Goal: Transaction & Acquisition: Purchase product/service

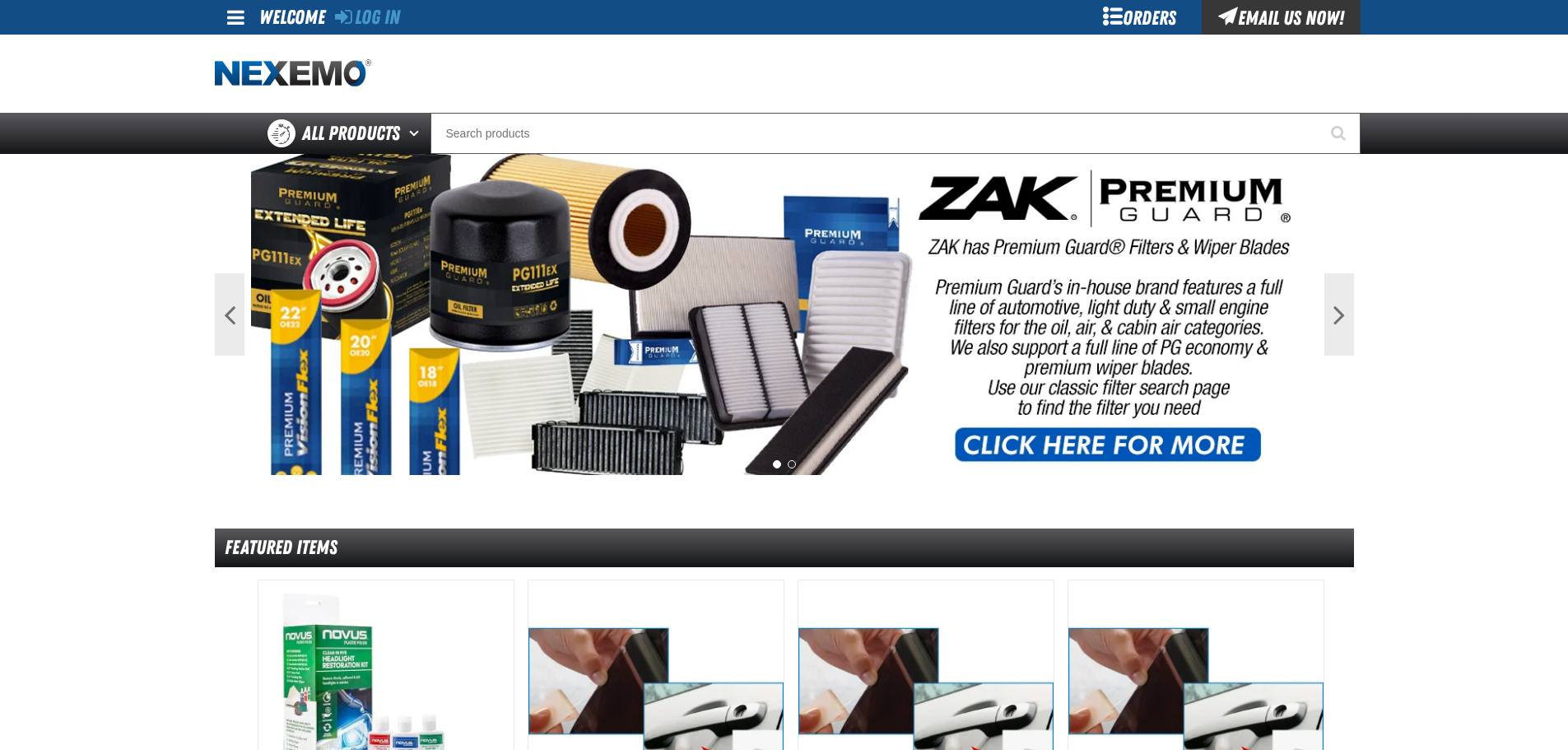
click at [1157, 14] on div "Orders" at bounding box center [1139, 17] width 123 height 35
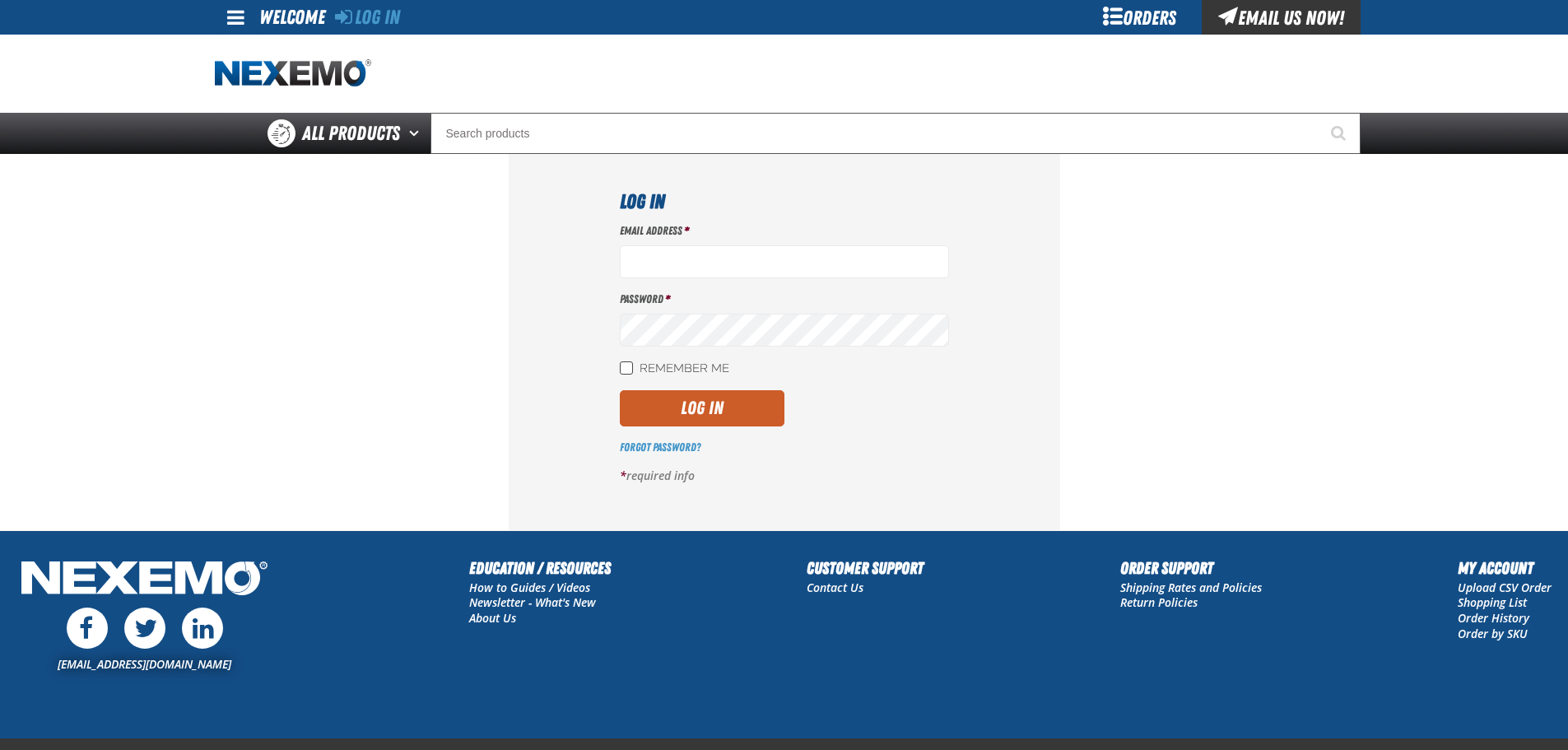
type input "[EMAIL_ADDRESS][DOMAIN_NAME]"
click at [628, 362] on input "Remember Me" at bounding box center [626, 367] width 13 height 13
checkbox input "true"
click at [656, 403] on button "Log In" at bounding box center [702, 408] width 165 height 37
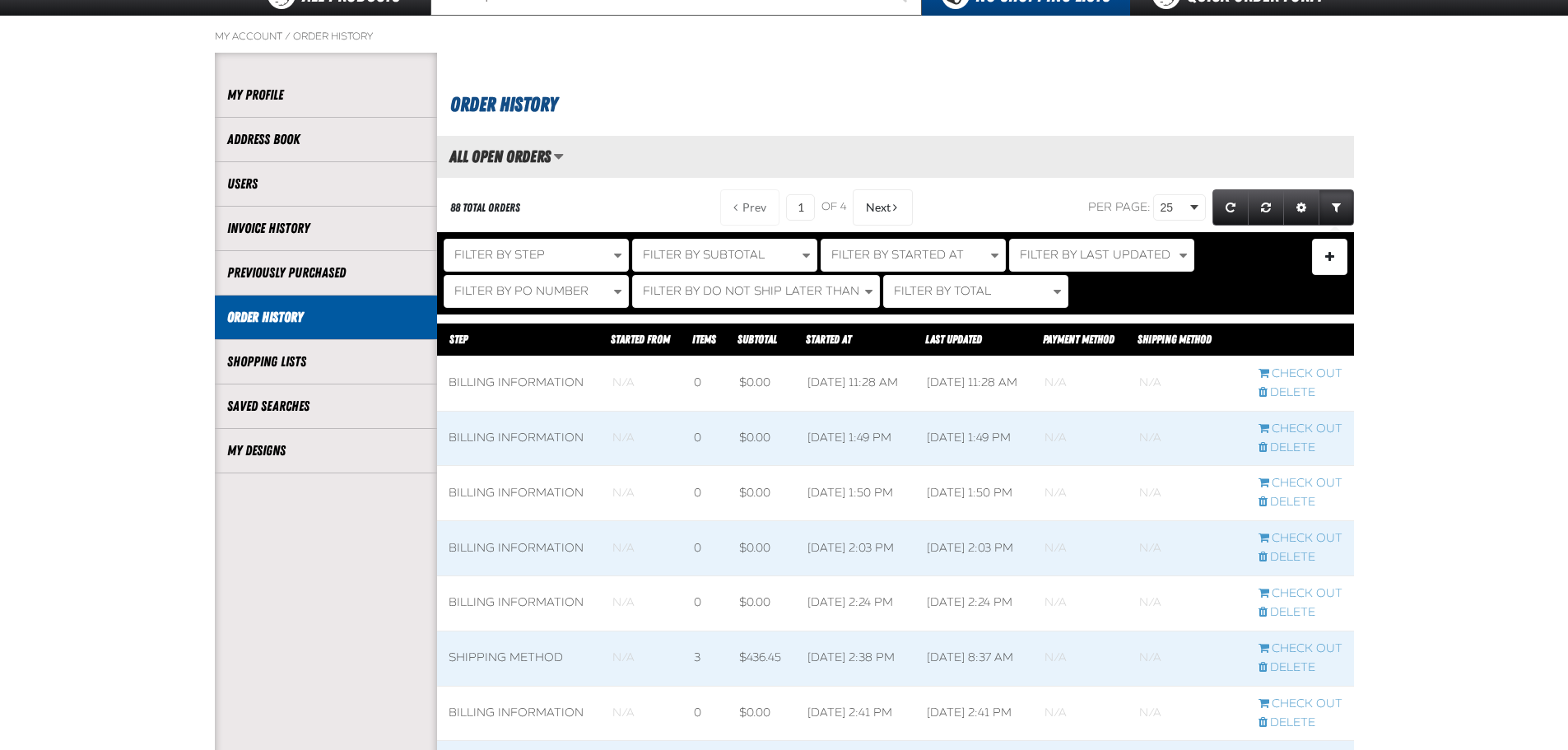
scroll to position [165, 0]
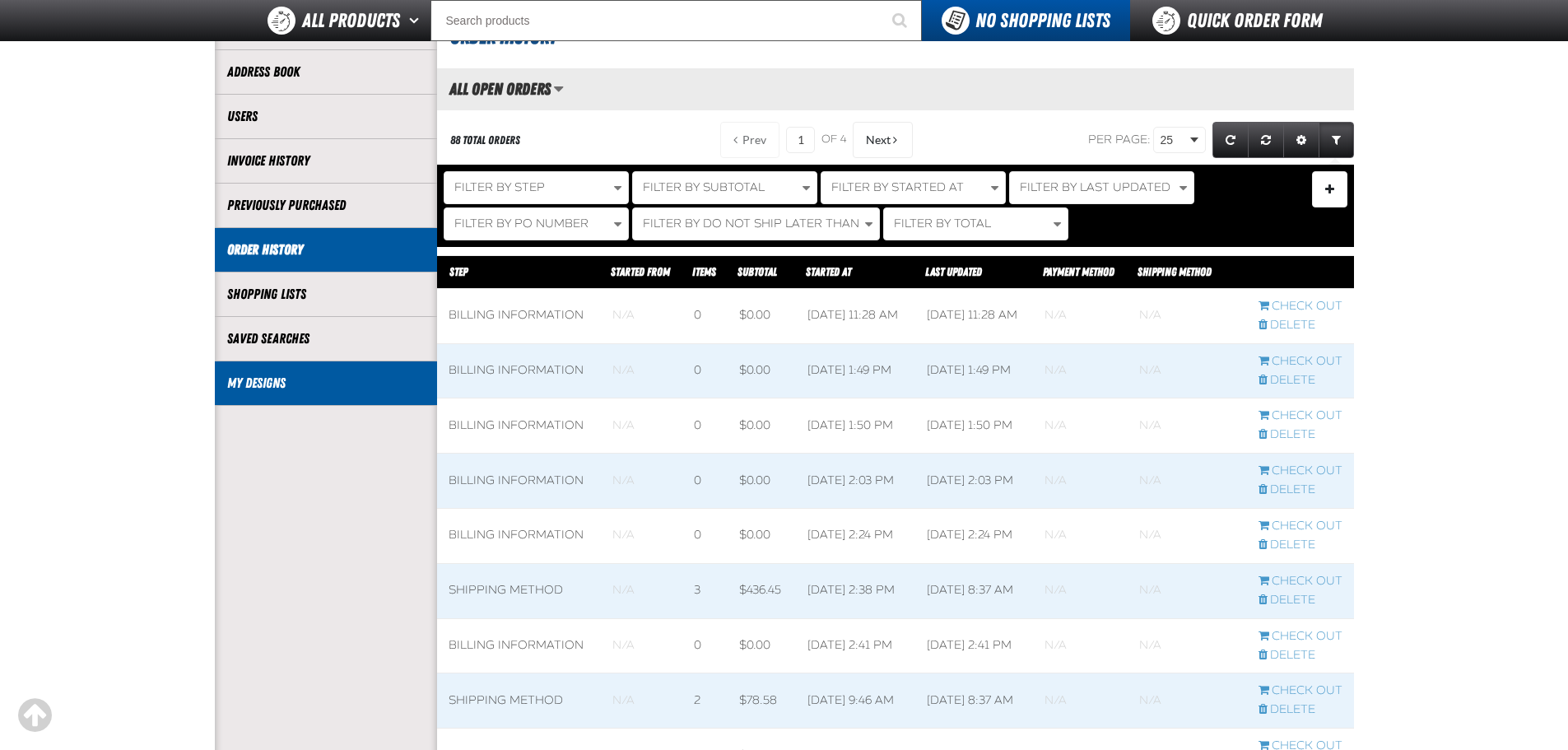
click at [292, 382] on link "My Designs" at bounding box center [326, 383] width 197 height 19
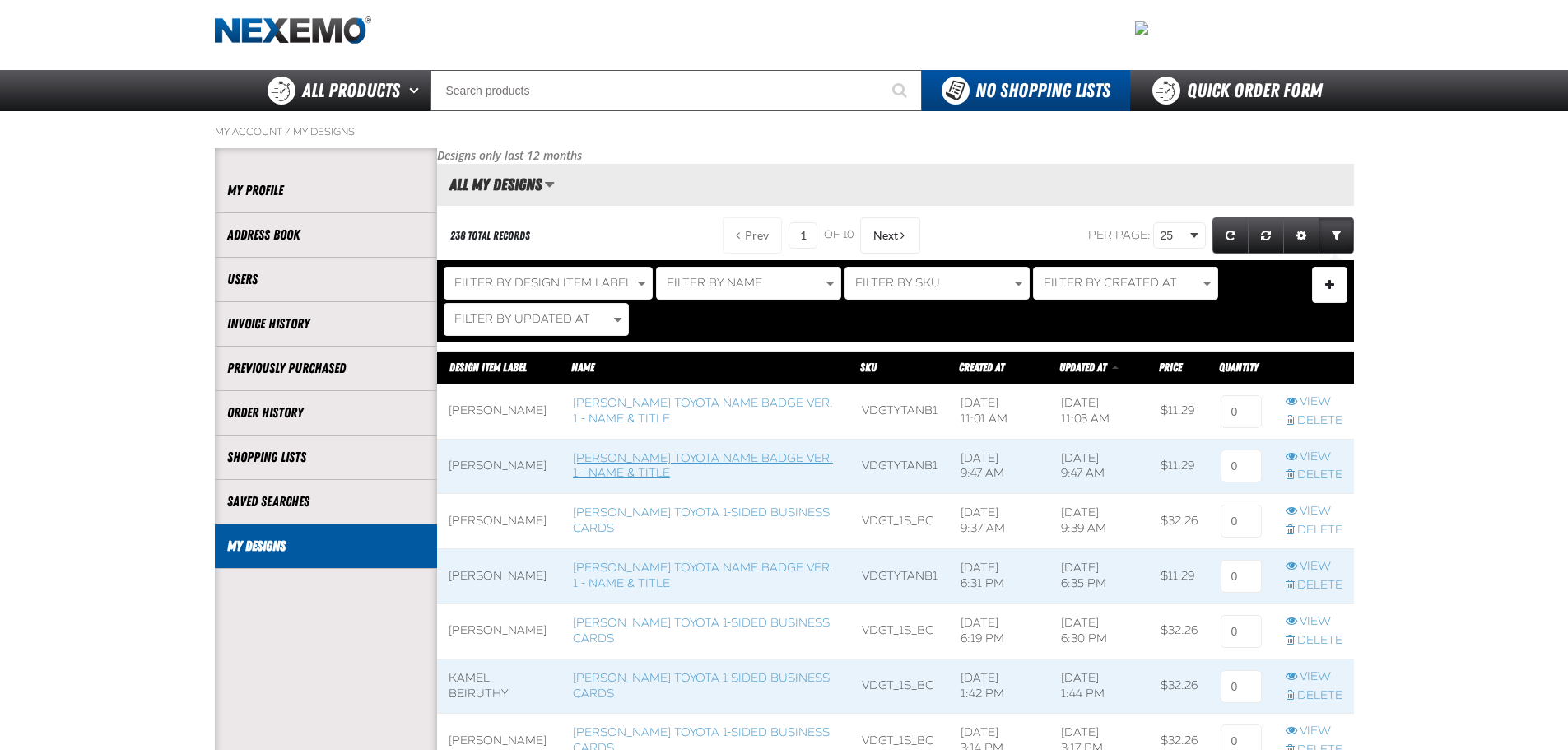
scroll to position [82, 0]
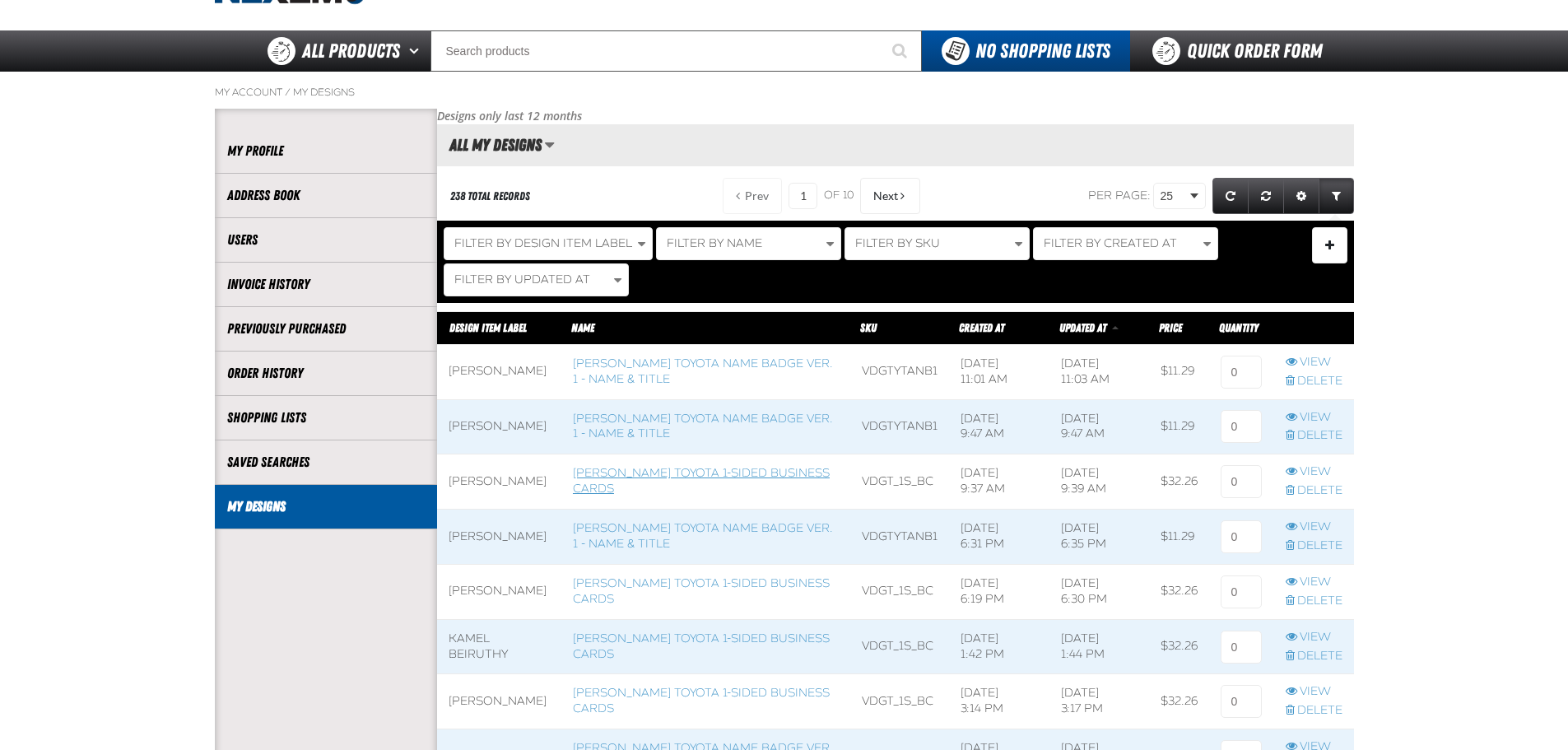
click at [691, 475] on link "Vandergriff Toyota 1-sided Business Cards" at bounding box center [702, 480] width 257 height 30
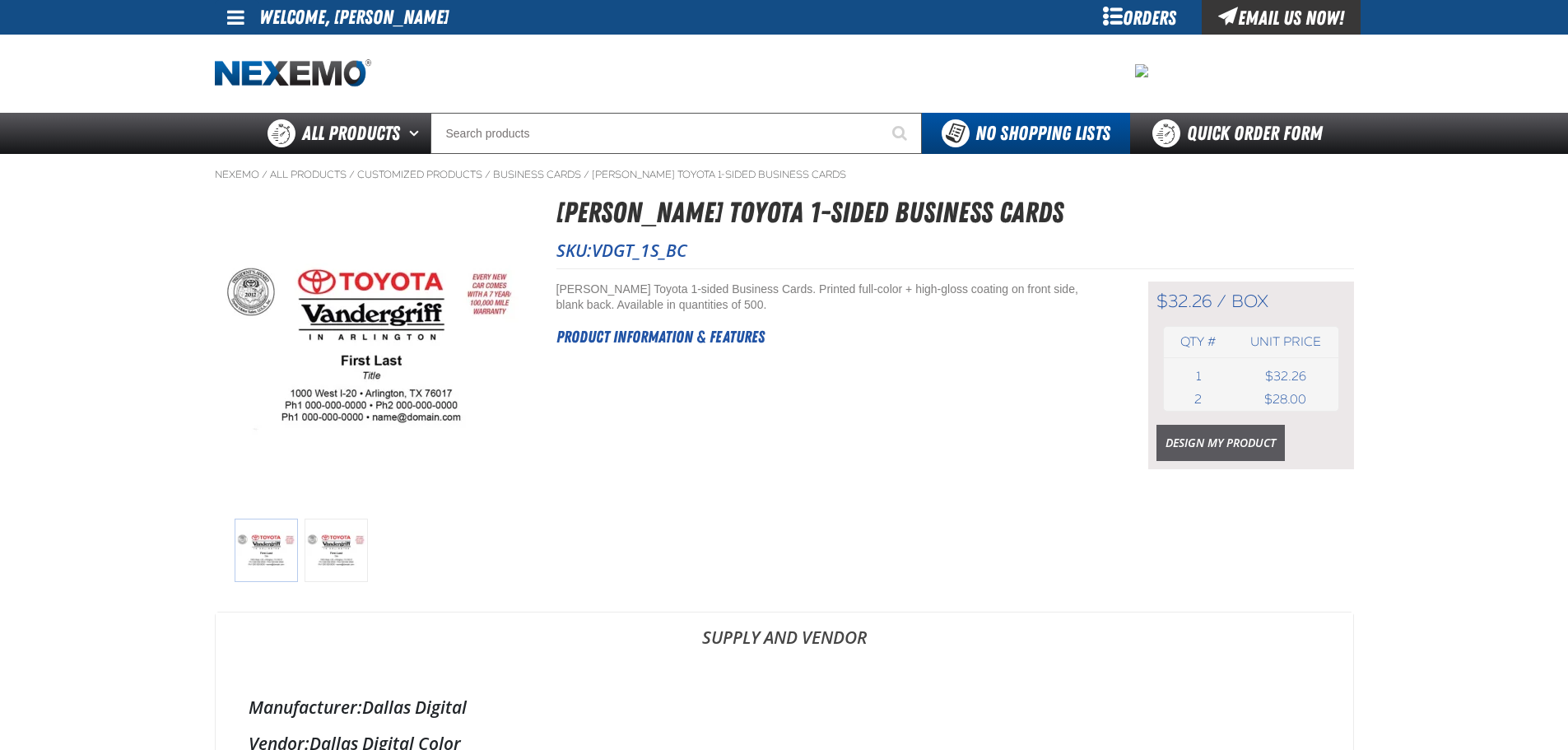
click at [1207, 454] on link "Design My Product" at bounding box center [1220, 443] width 128 height 37
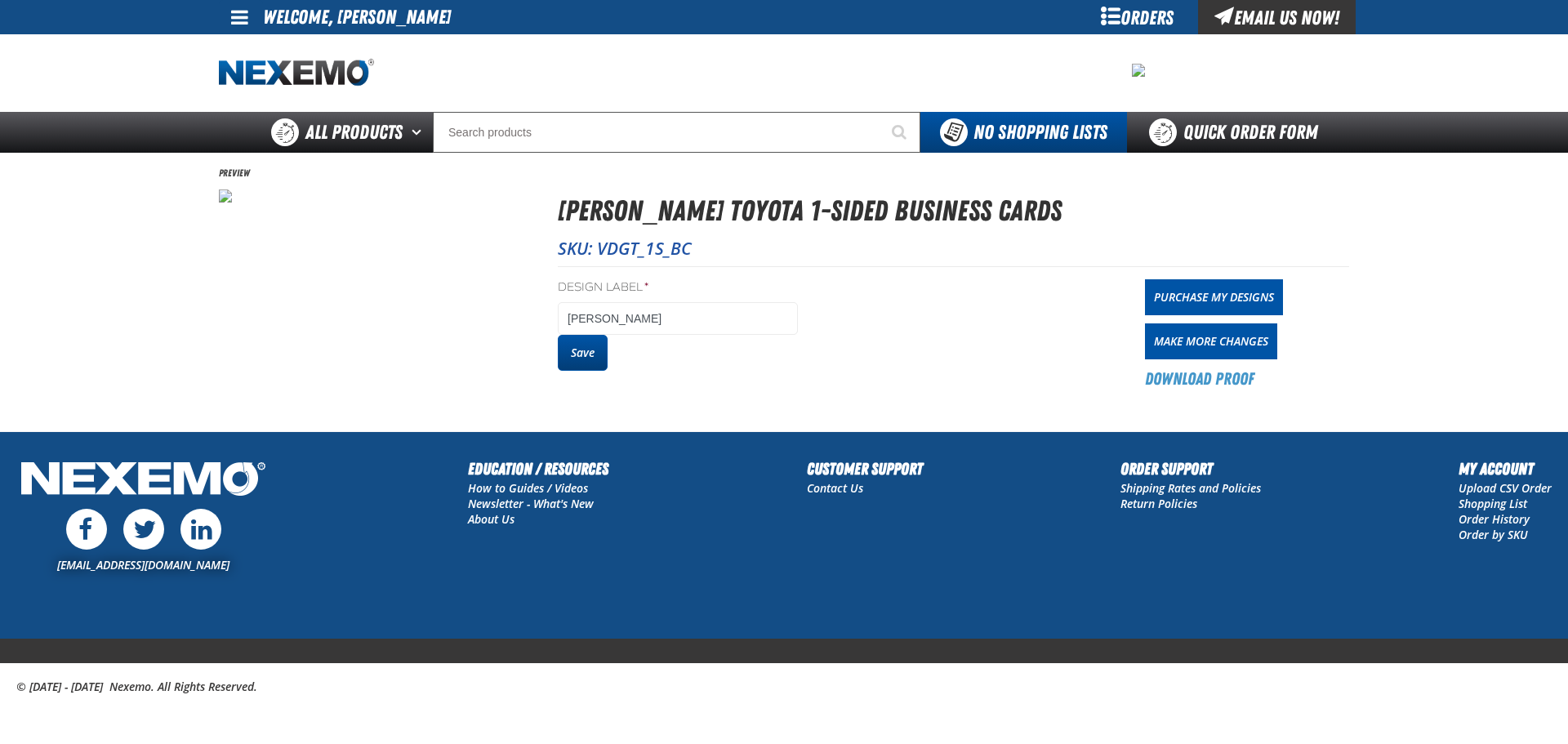
click at [590, 353] on button "Save" at bounding box center [582, 353] width 50 height 36
click at [1194, 285] on link "Purchase My Designs" at bounding box center [1214, 297] width 138 height 36
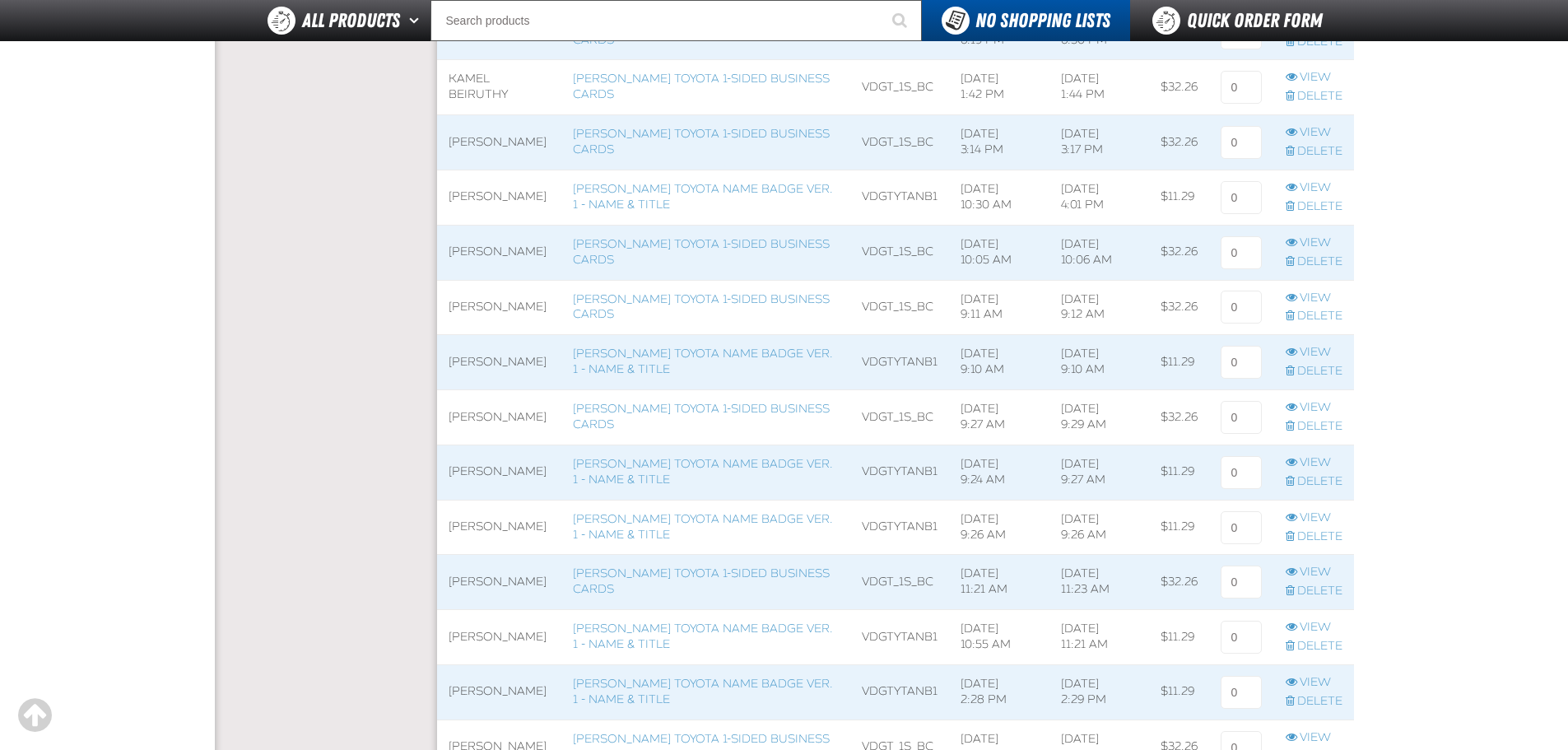
scroll to position [658, 0]
click at [718, 405] on link "[PERSON_NAME] Toyota 1-sided Business Cards" at bounding box center [702, 413] width 257 height 30
click at [1295, 421] on link "Delete" at bounding box center [1314, 423] width 57 height 15
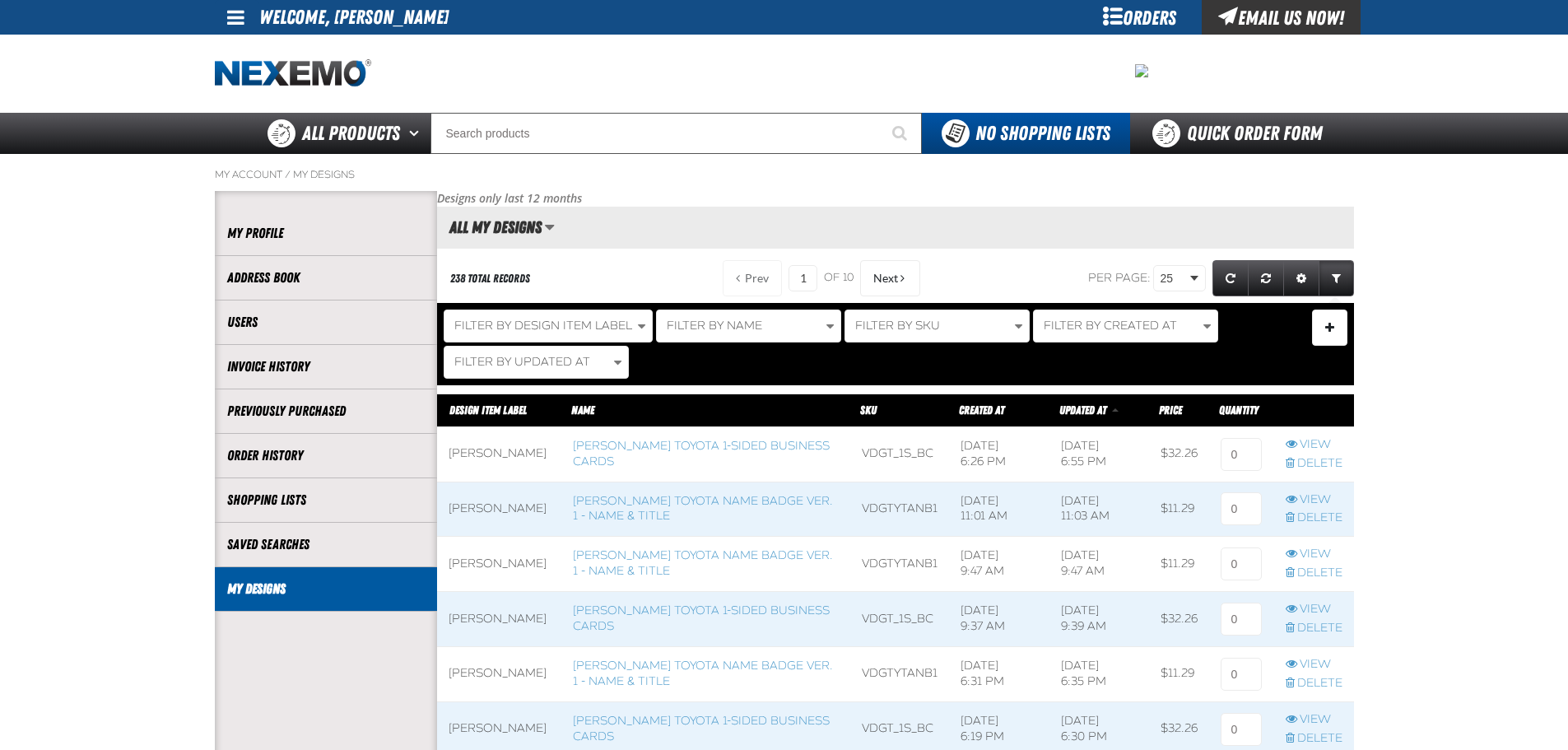
scroll to position [1, 1]
click at [1299, 442] on link "View" at bounding box center [1314, 445] width 57 height 15
click at [711, 509] on link "[PERSON_NAME] Toyota Name Badge Ver. 1 - Name & Title" at bounding box center [703, 509] width 260 height 30
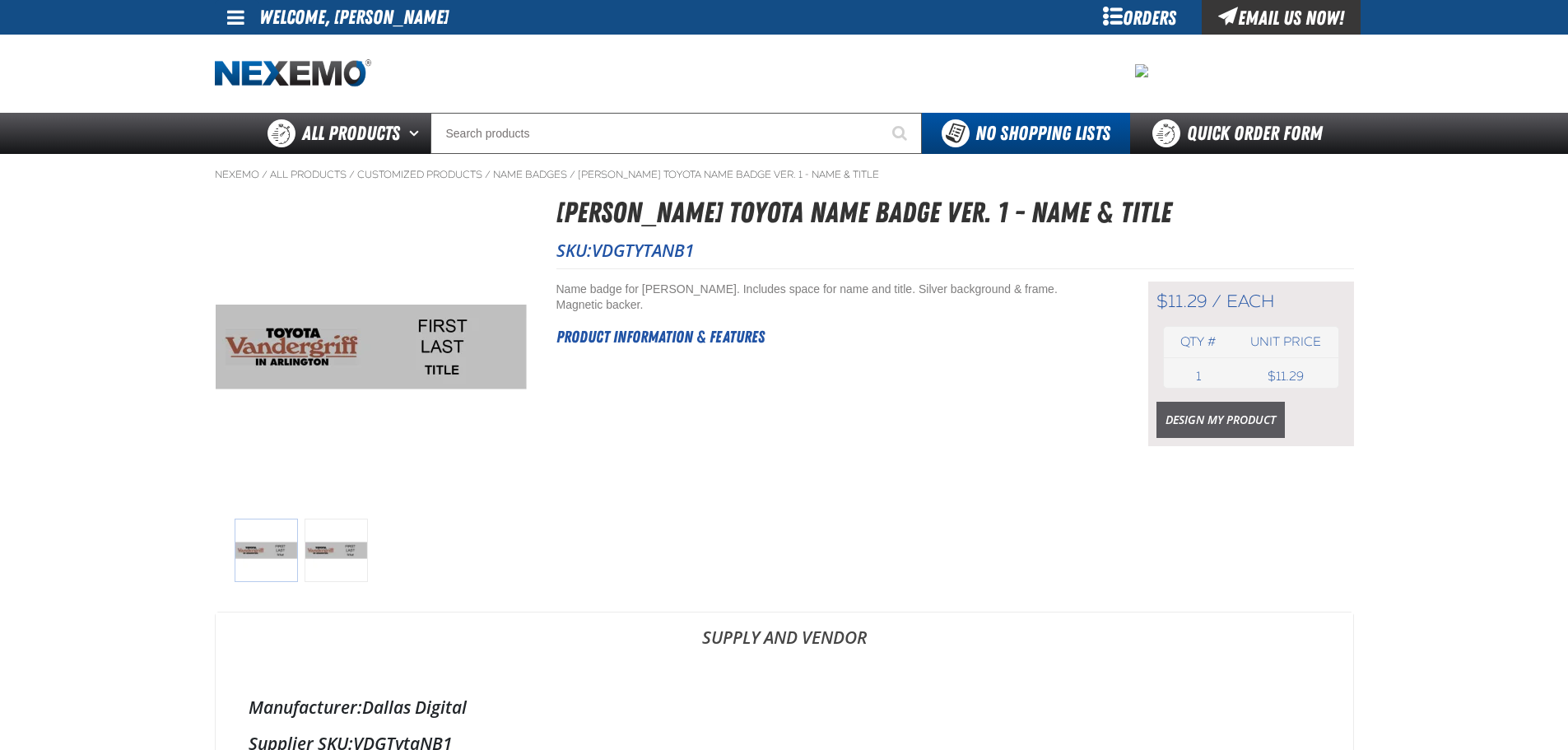
click at [1221, 426] on link "Design My Product" at bounding box center [1220, 419] width 128 height 37
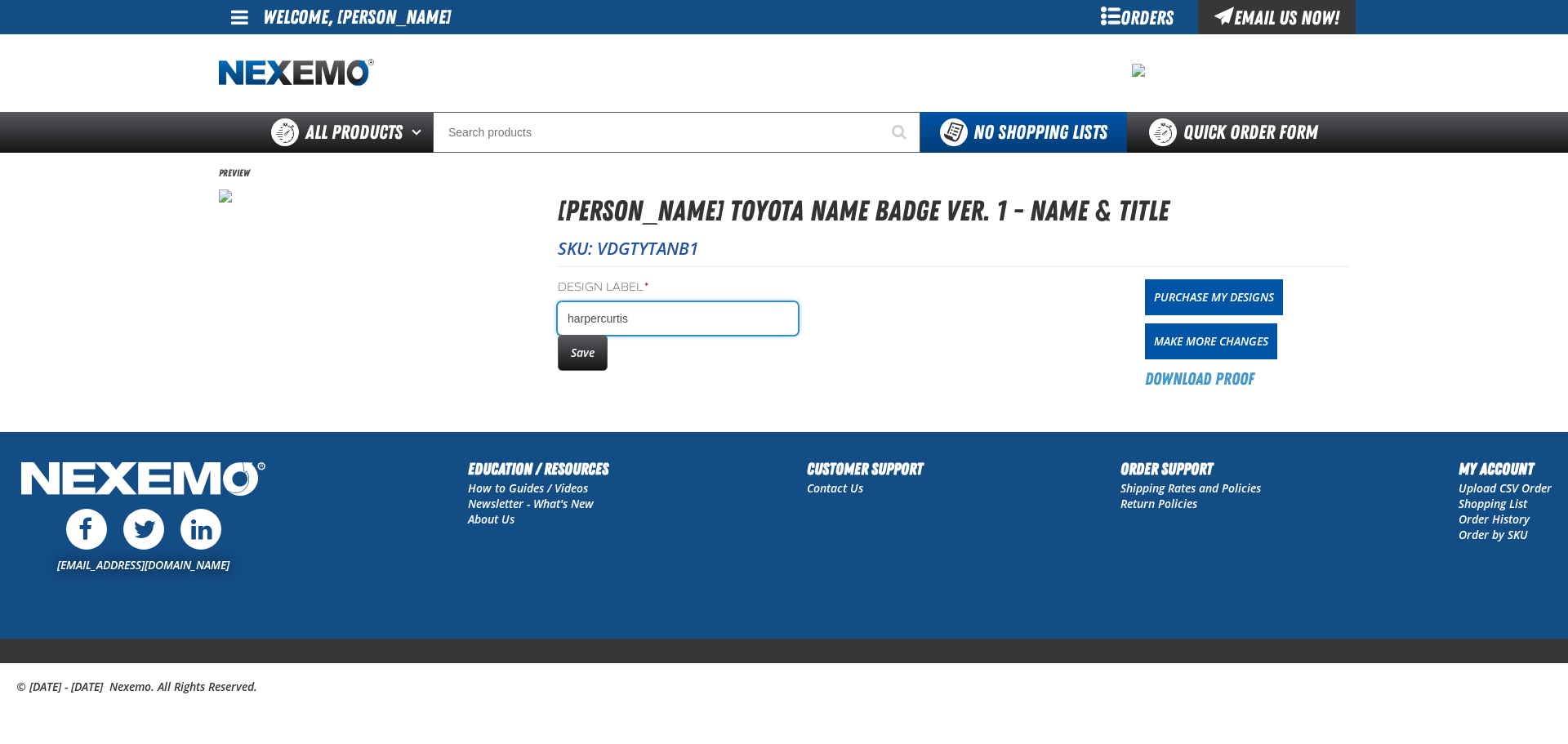
click at [682, 310] on input "harpercurtis" at bounding box center [677, 318] width 240 height 33
type input "h"
type input "[PERSON_NAME]"
click at [558, 351] on button "Save" at bounding box center [582, 353] width 50 height 36
click at [1247, 300] on link "Purchase My Designs" at bounding box center [1214, 297] width 138 height 36
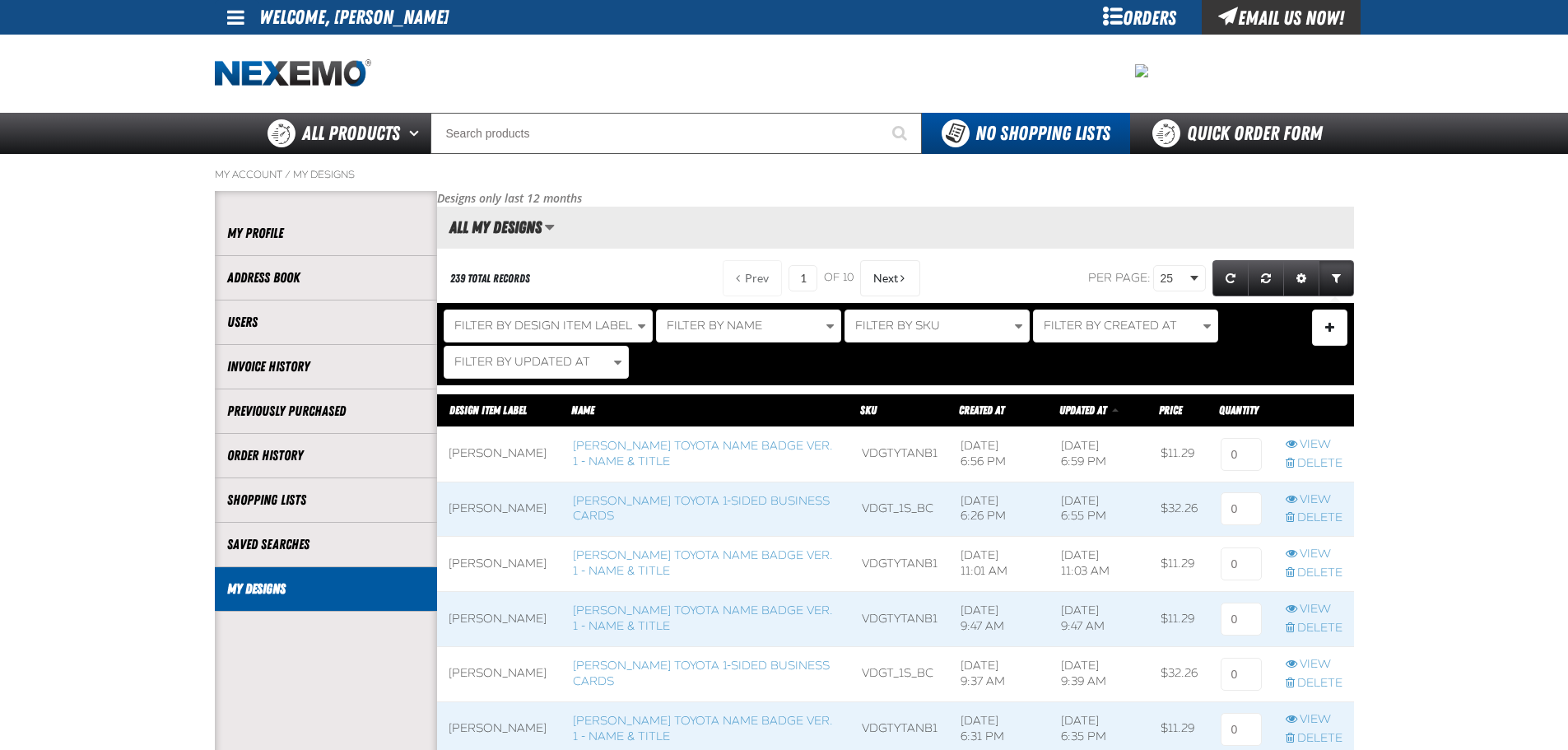
scroll to position [1, 1]
click at [1240, 452] on input at bounding box center [1241, 454] width 41 height 33
type input "1"
click at [1239, 500] on input at bounding box center [1241, 509] width 41 height 33
type input "1"
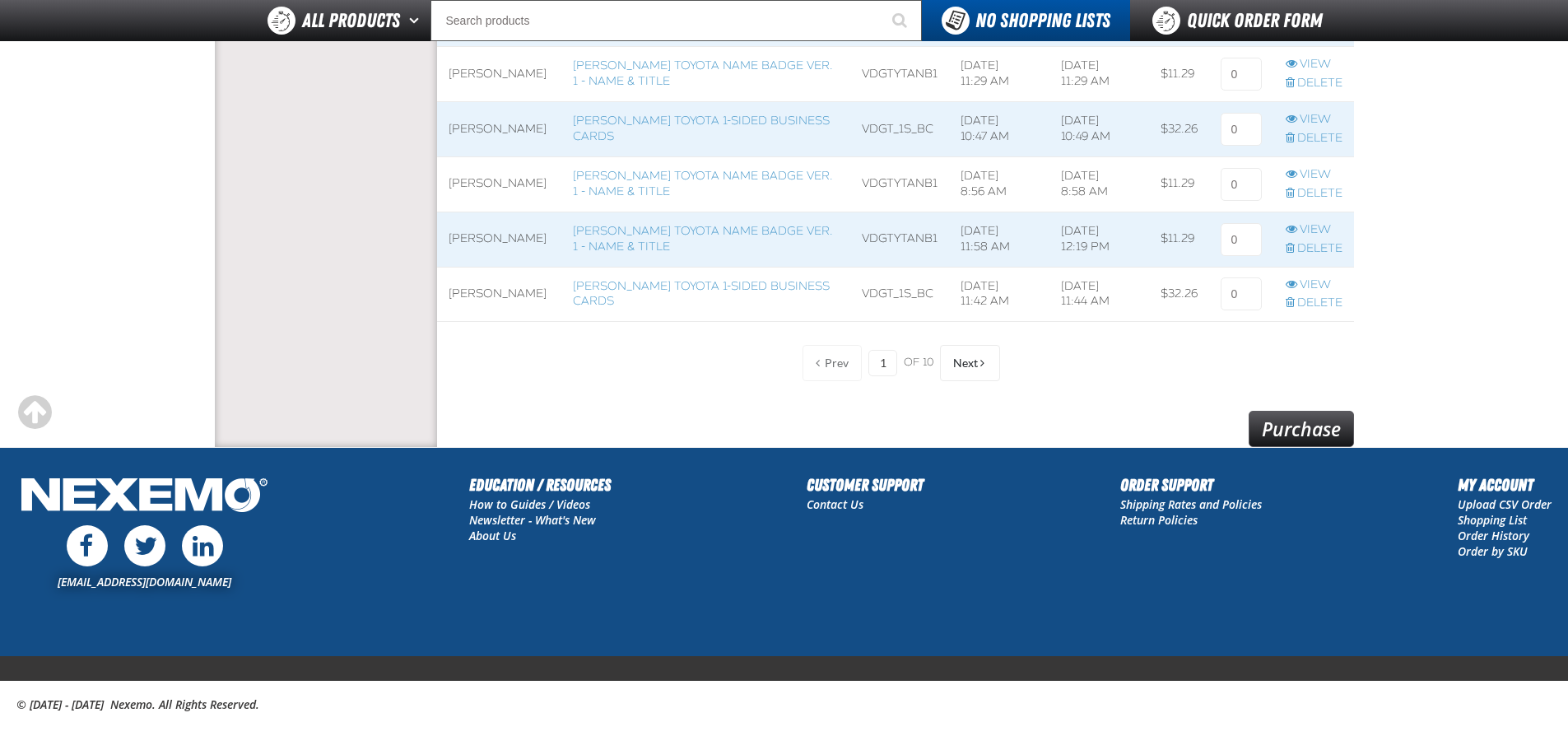
scroll to position [1451, 0]
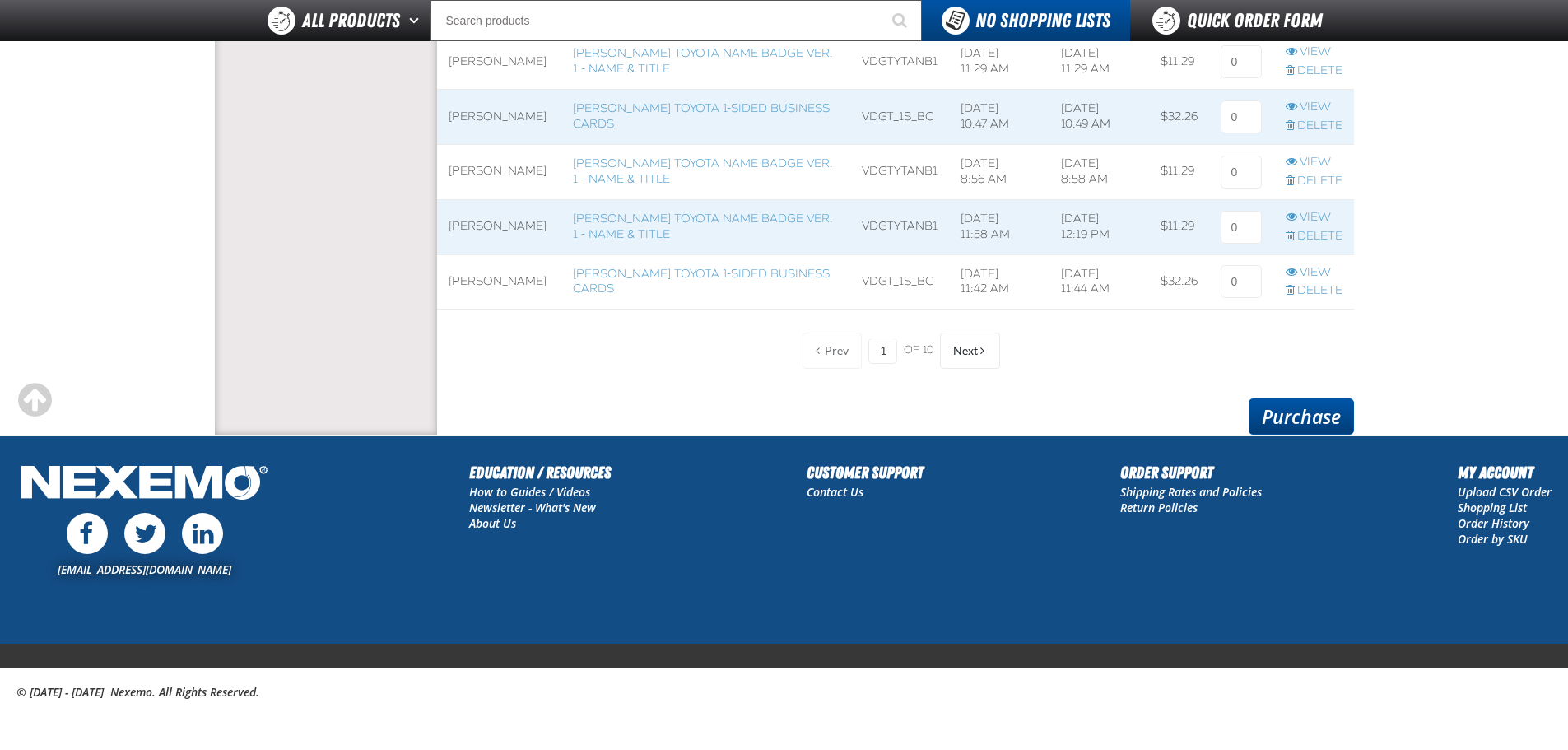
click at [1344, 409] on link "Purchase" at bounding box center [1302, 417] width 105 height 37
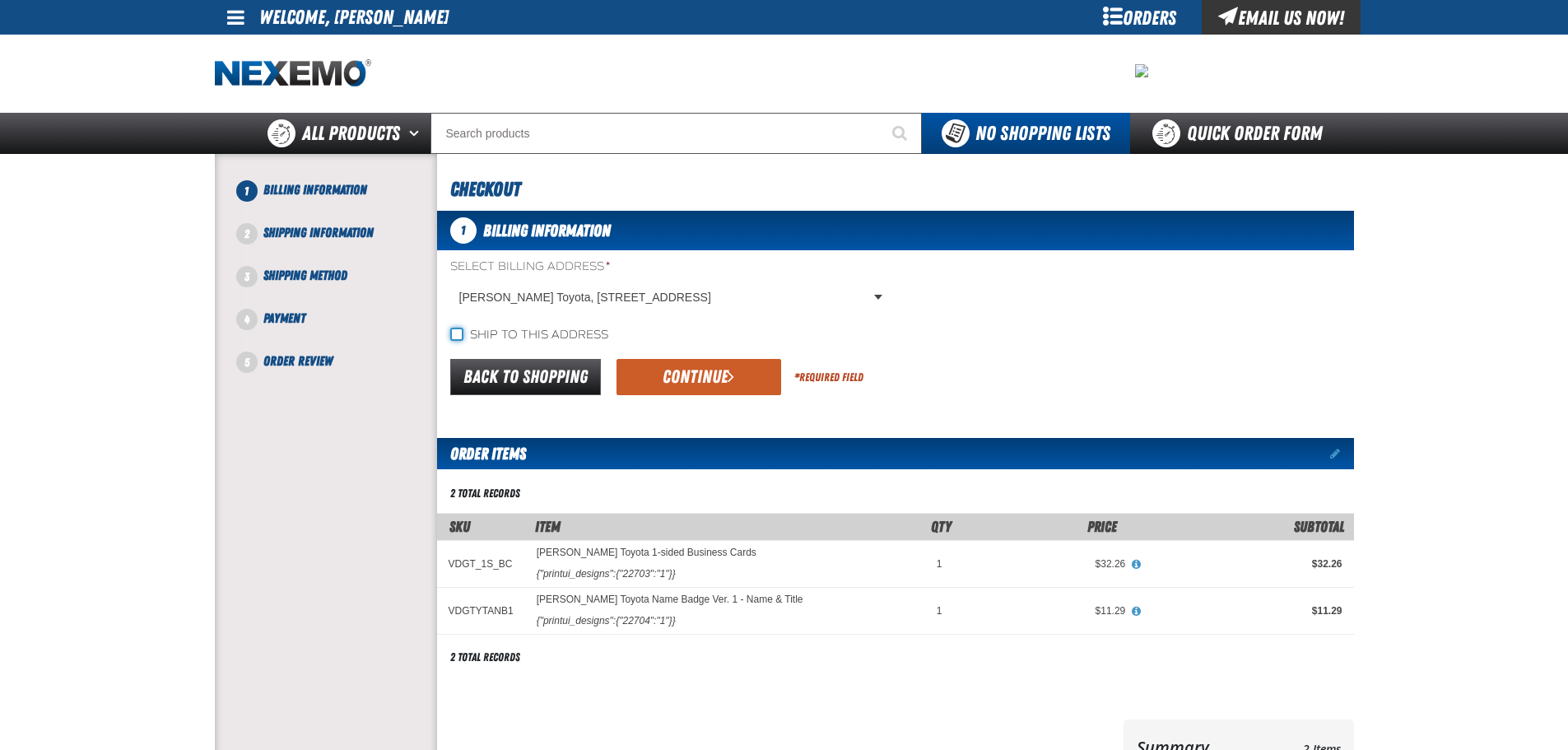
click at [457, 334] on input "Ship to this address" at bounding box center [457, 333] width 13 height 13
checkbox input "true"
click at [660, 381] on button "Continue" at bounding box center [699, 377] width 165 height 37
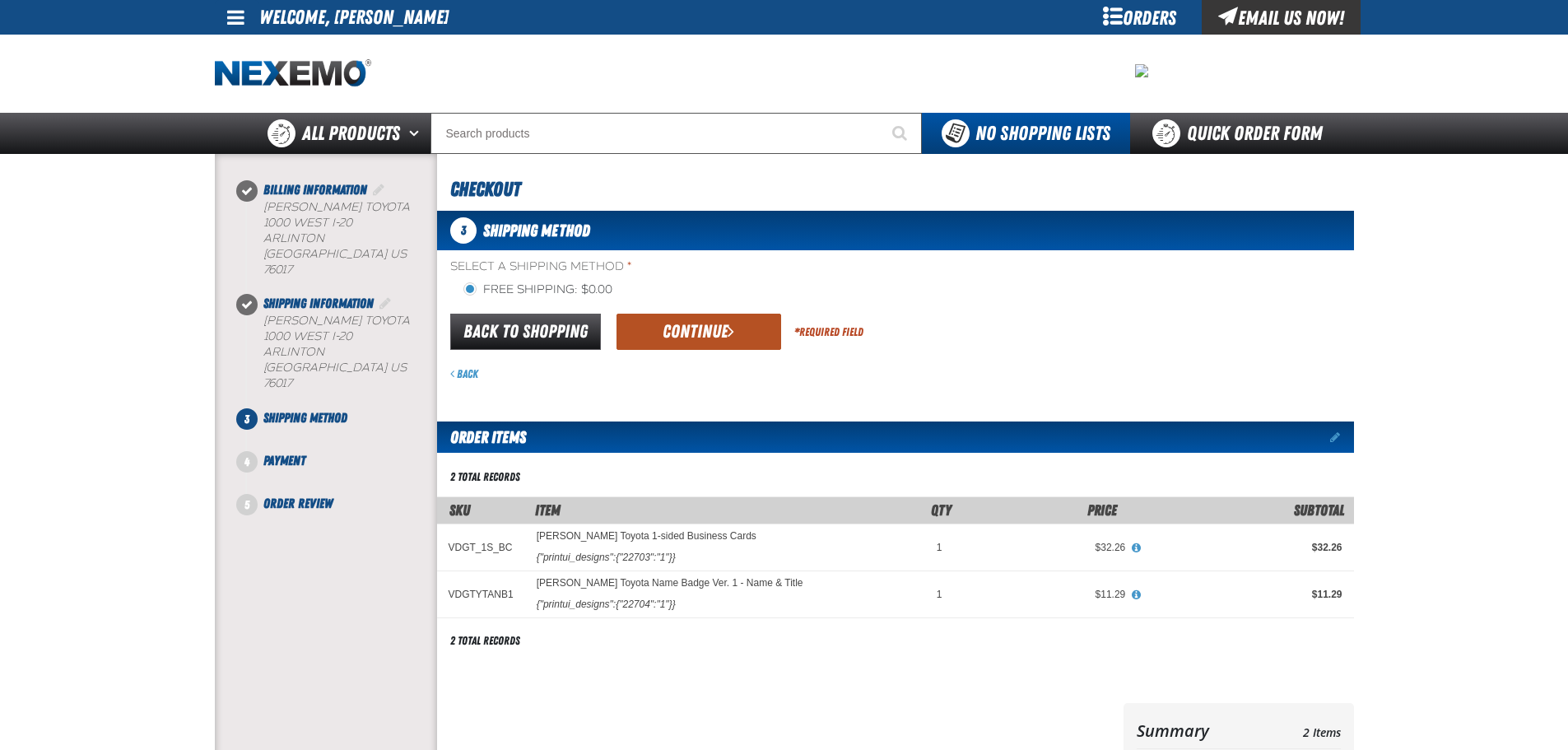
click at [672, 328] on button "Continue" at bounding box center [699, 332] width 165 height 37
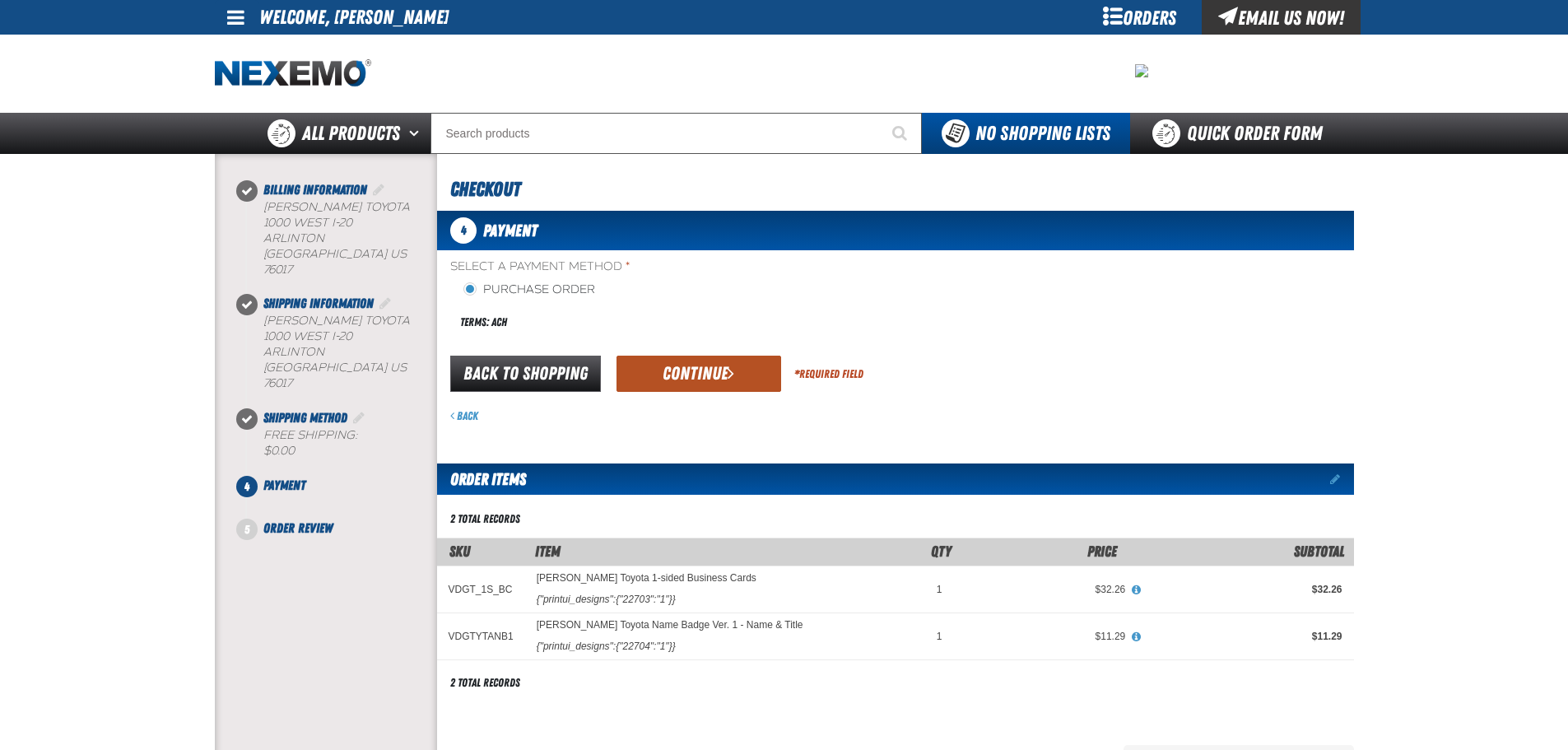
click at [672, 374] on button "Continue" at bounding box center [699, 373] width 165 height 37
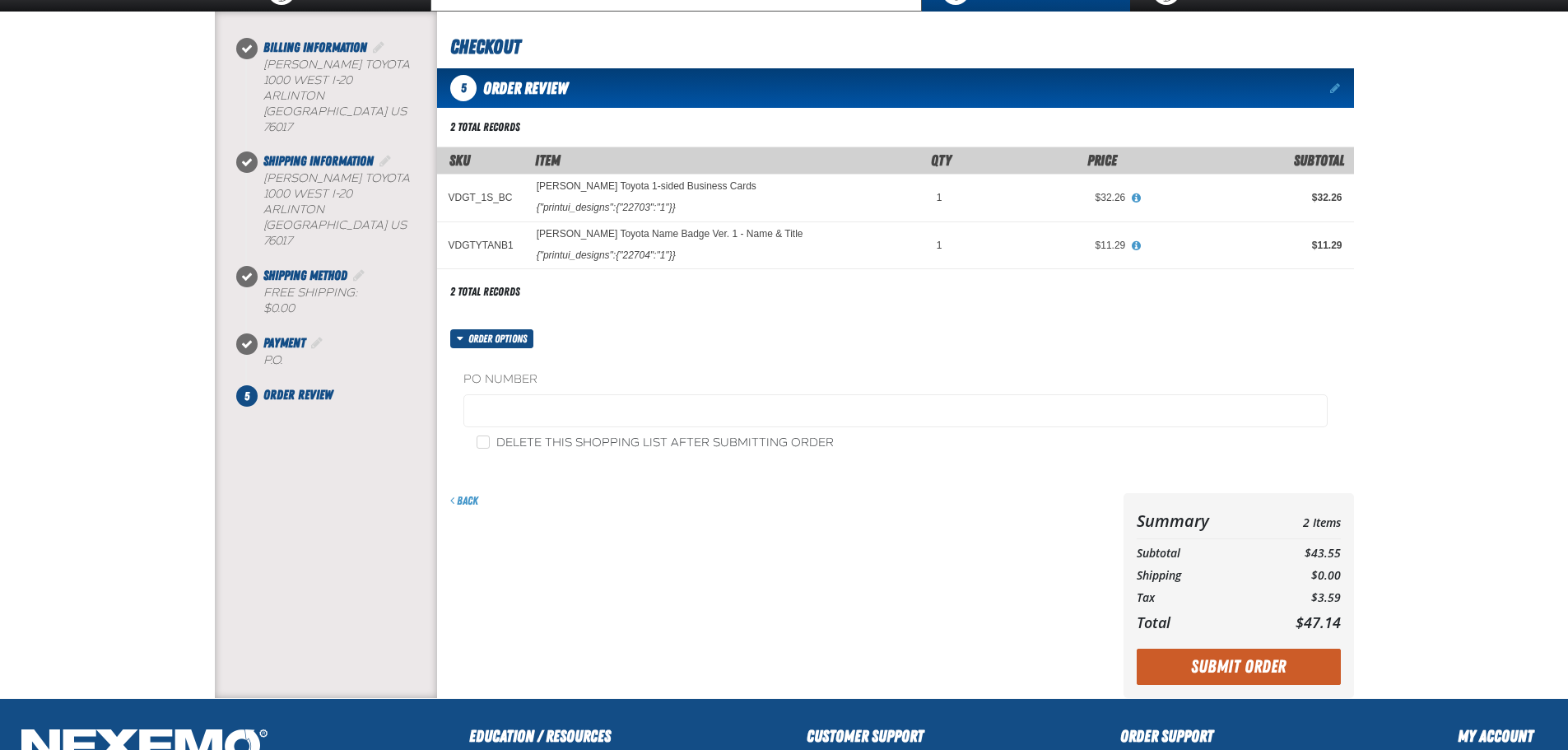
scroll to position [165, 0]
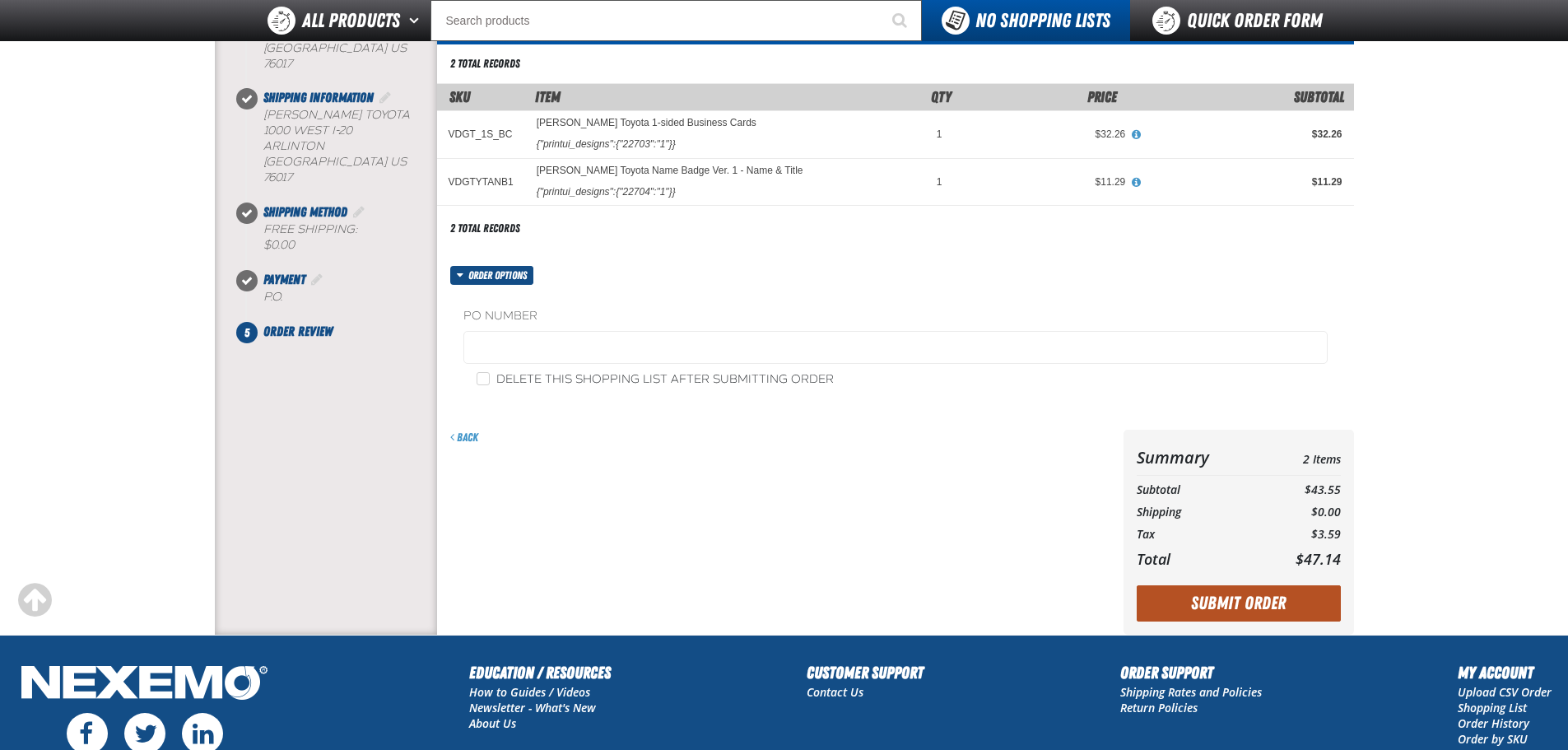
click at [1218, 600] on button "Submit Order" at bounding box center [1239, 603] width 204 height 37
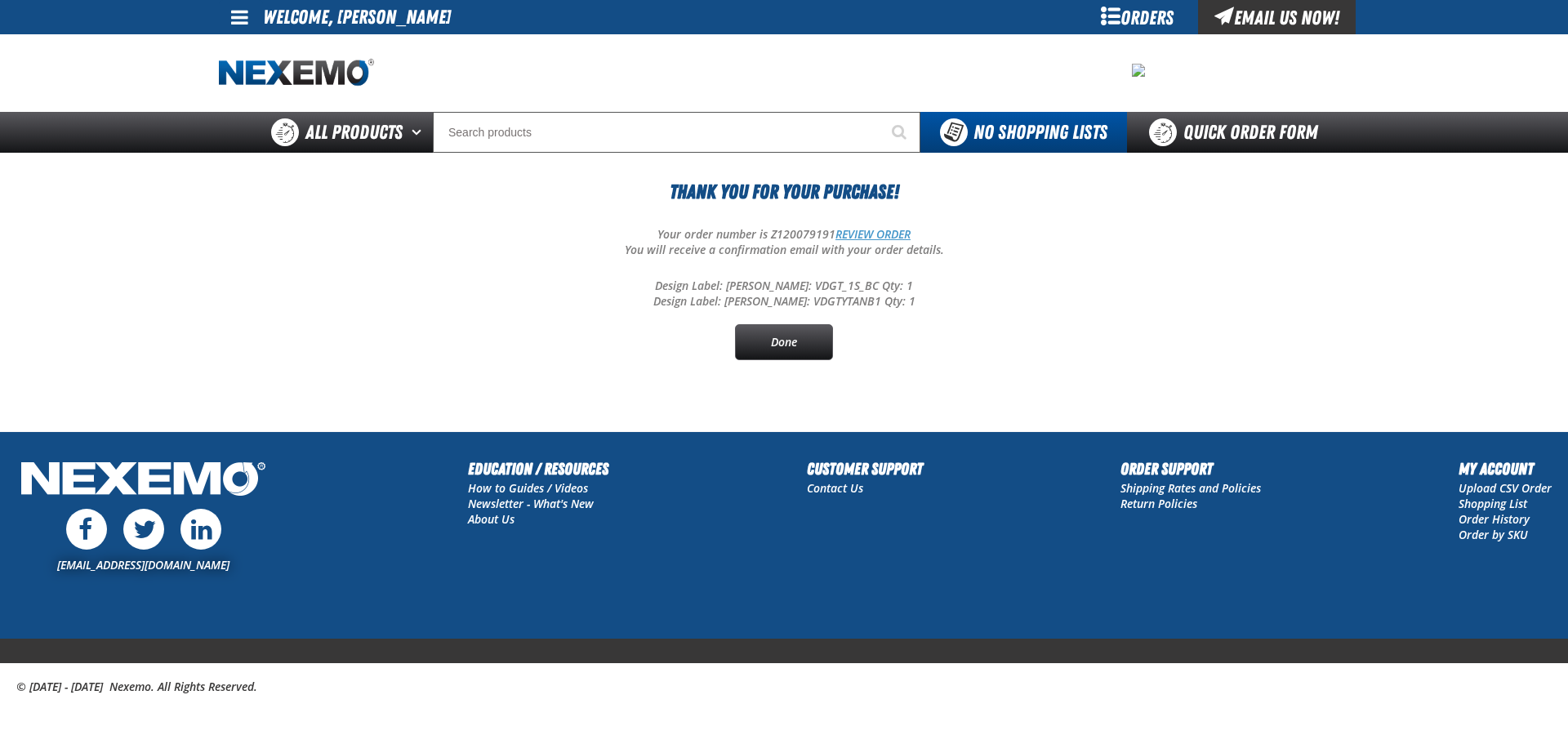
click at [888, 227] on link "REVIEW ORDER" at bounding box center [872, 234] width 75 height 15
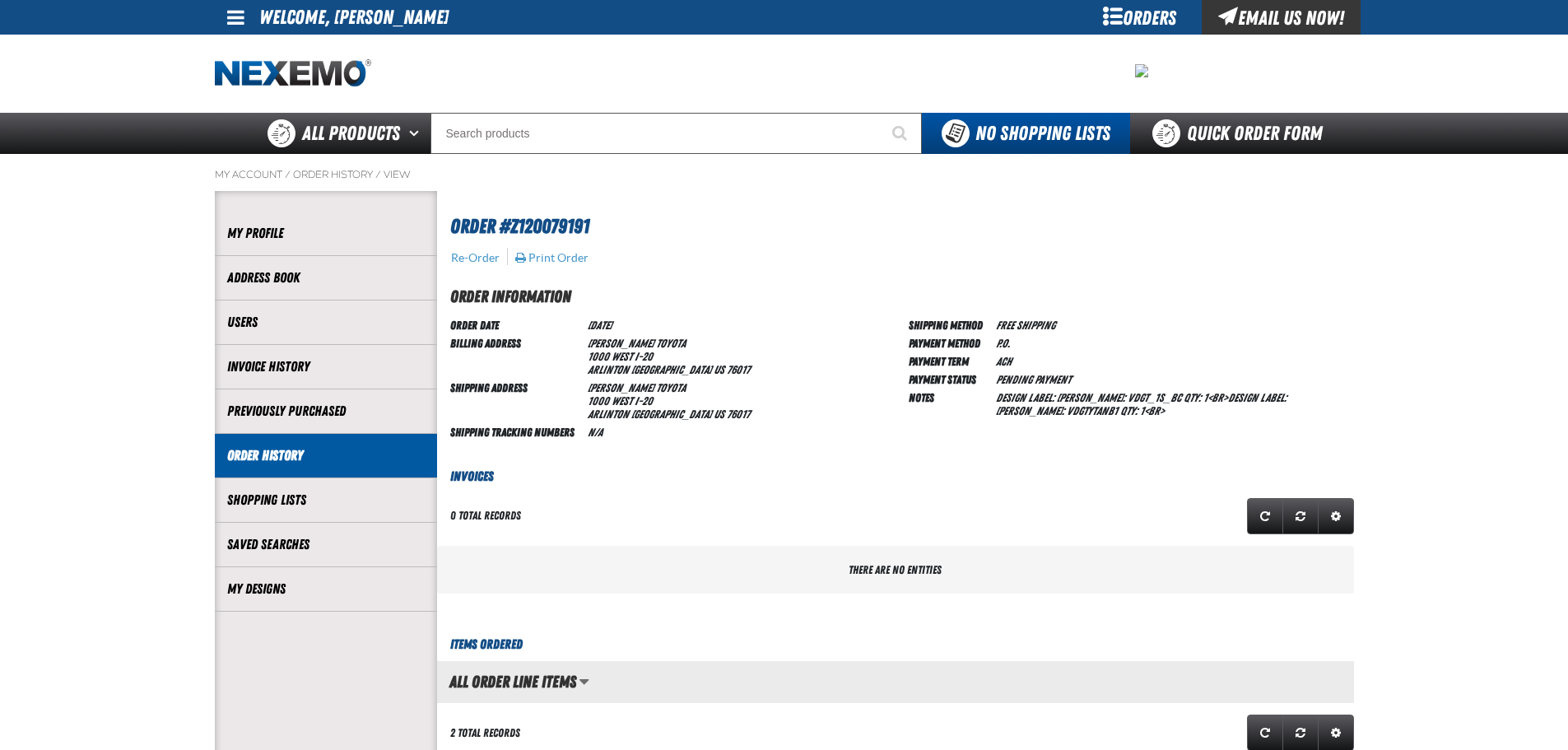
scroll to position [1, 1]
click at [575, 254] on button "Print Order" at bounding box center [552, 257] width 75 height 14
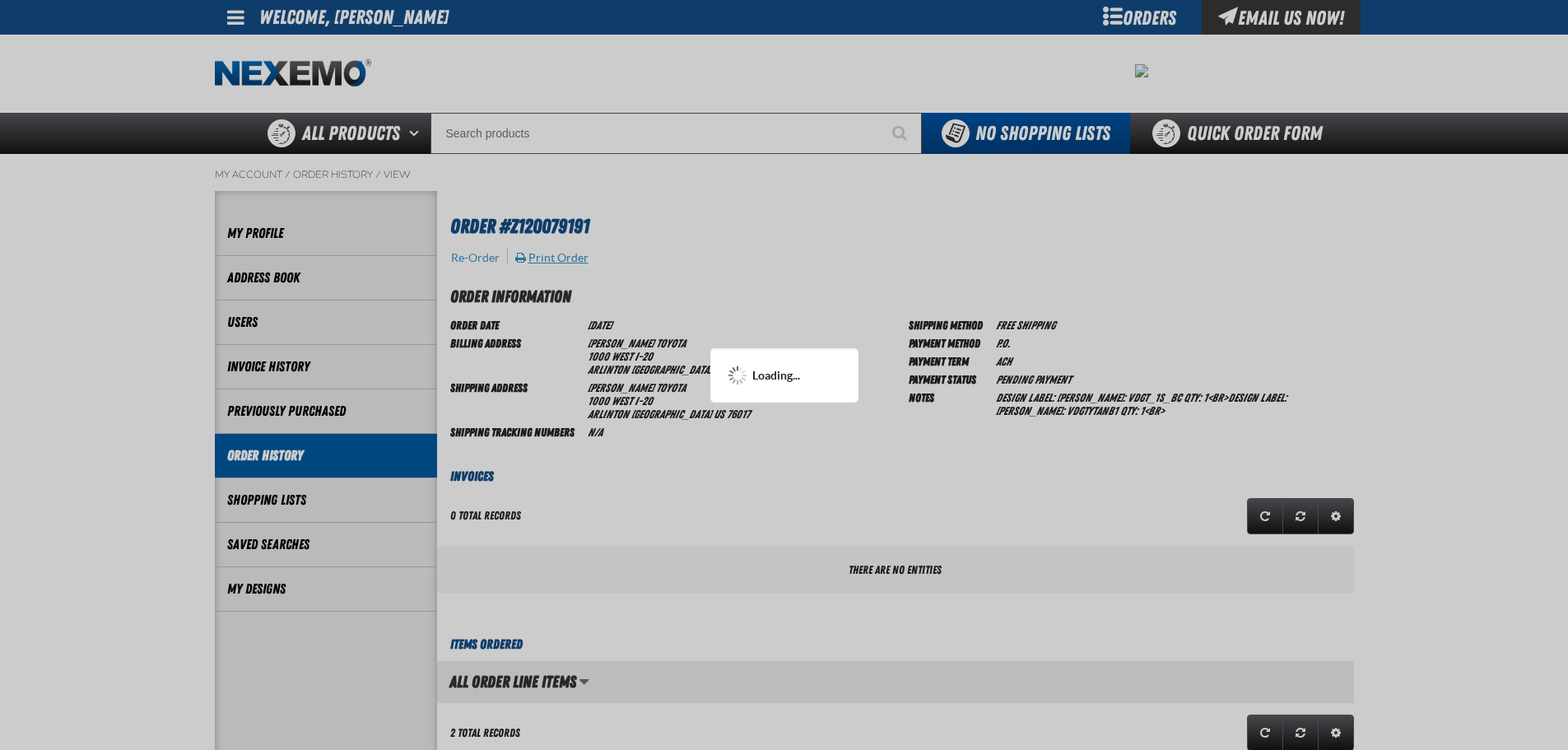
scroll to position [0, 0]
